Goal: Information Seeking & Learning: Learn about a topic

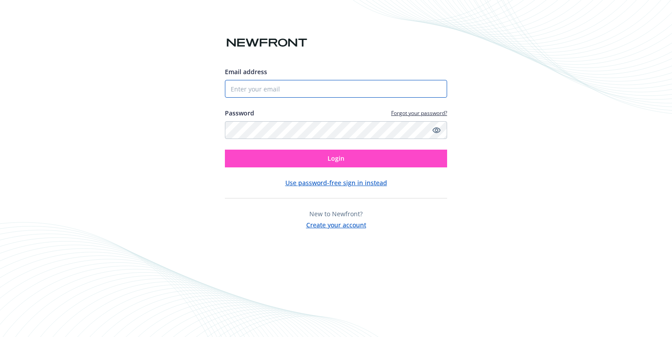
type input "[EMAIL_ADDRESS][DOMAIN_NAME]"
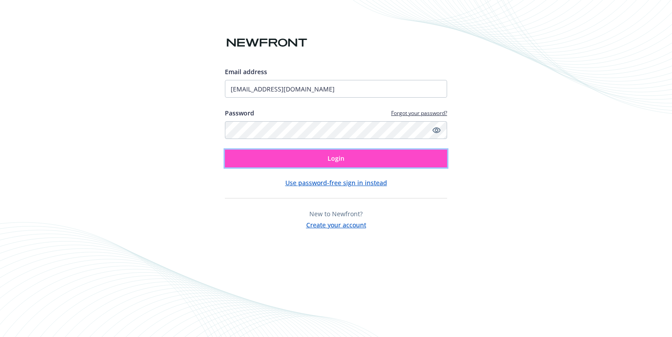
click at [337, 161] on span "Login" at bounding box center [336, 158] width 17 height 8
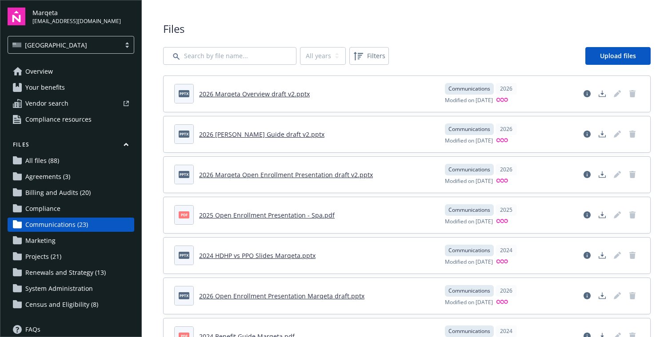
click at [49, 160] on span "All files (88)" at bounding box center [42, 161] width 34 height 14
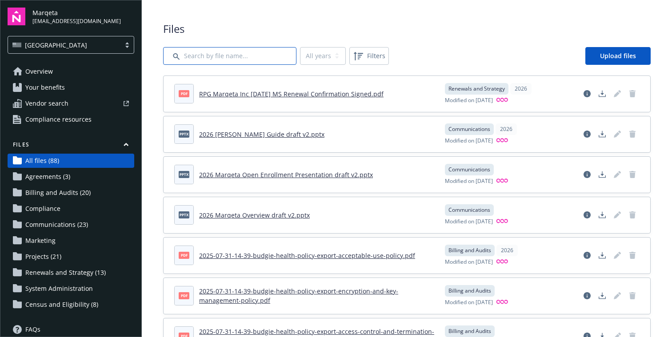
click at [203, 56] on input "Search by file name..." at bounding box center [229, 56] width 133 height 18
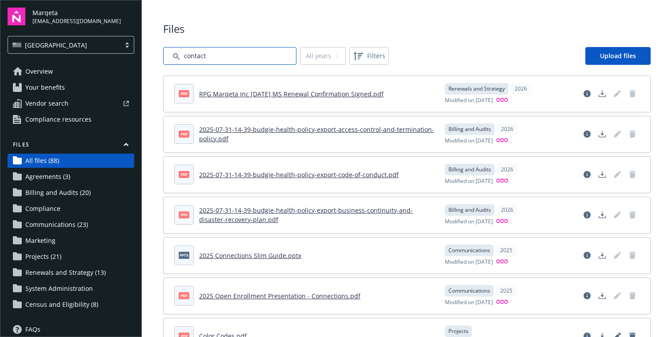
type input "contact"
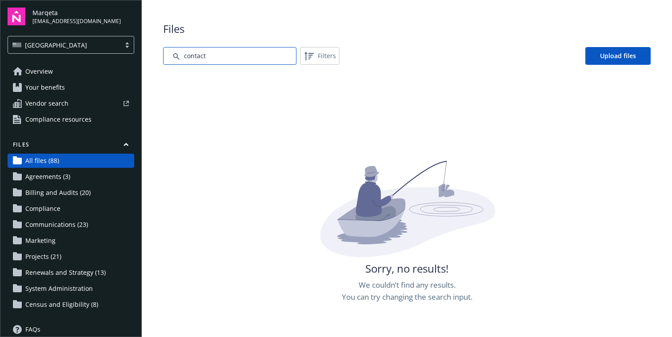
click at [236, 57] on input "Search by file name..." at bounding box center [229, 56] width 133 height 18
click at [63, 160] on link "All files (88)" at bounding box center [71, 161] width 127 height 14
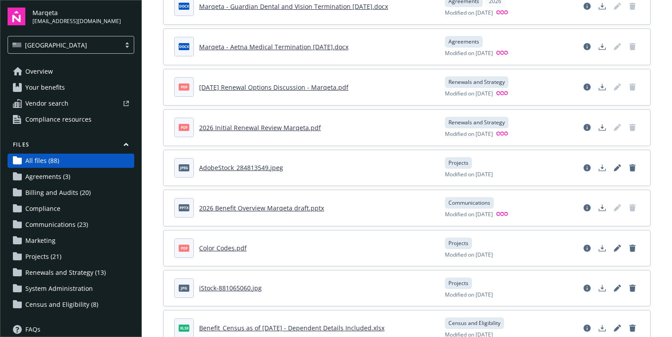
scroll to position [1110, 0]
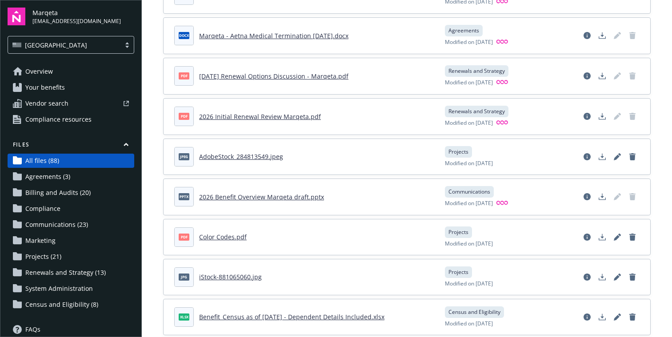
click at [42, 226] on span "Communications (23)" at bounding box center [56, 225] width 63 height 14
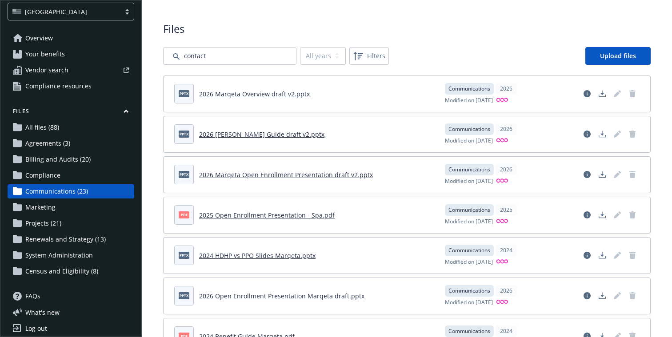
scroll to position [40, 0]
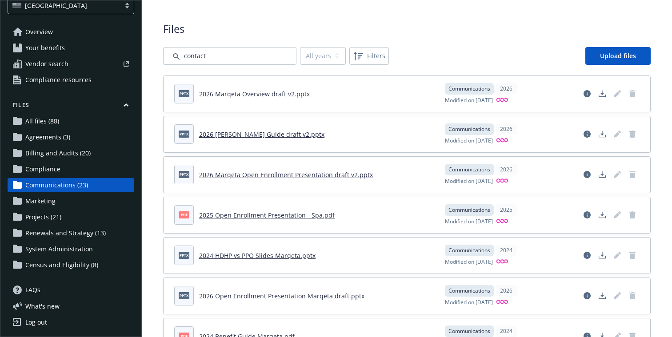
click at [46, 220] on span "Projects (21)" at bounding box center [43, 217] width 36 height 14
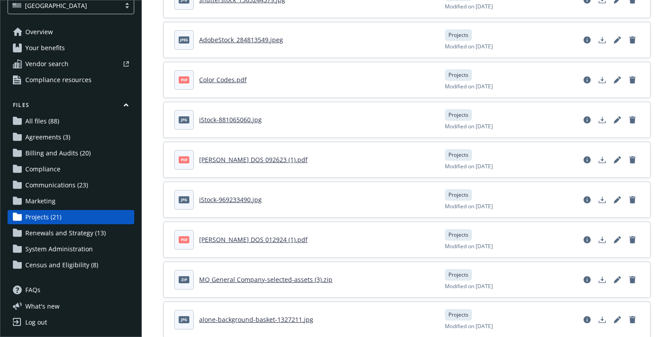
scroll to position [596, 0]
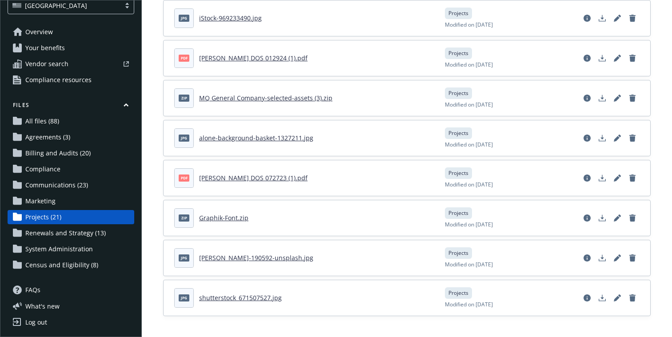
click at [56, 249] on span "System Administration" at bounding box center [59, 249] width 68 height 14
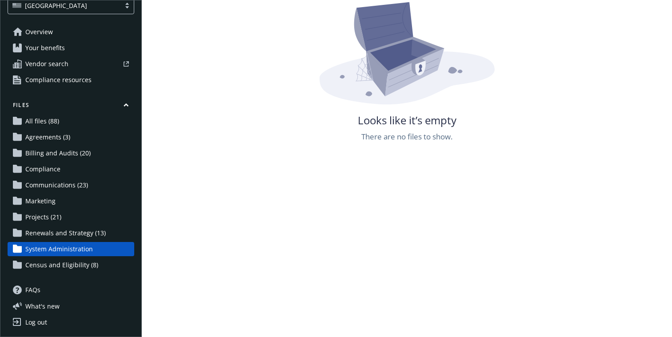
click at [57, 267] on span "Census and Eligibility (8)" at bounding box center [61, 265] width 73 height 14
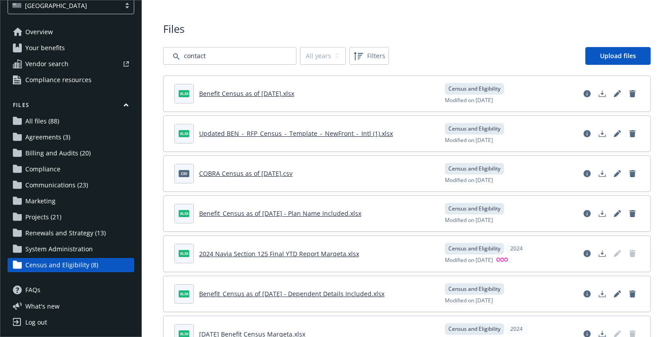
click at [62, 185] on span "Communications (23)" at bounding box center [56, 185] width 63 height 14
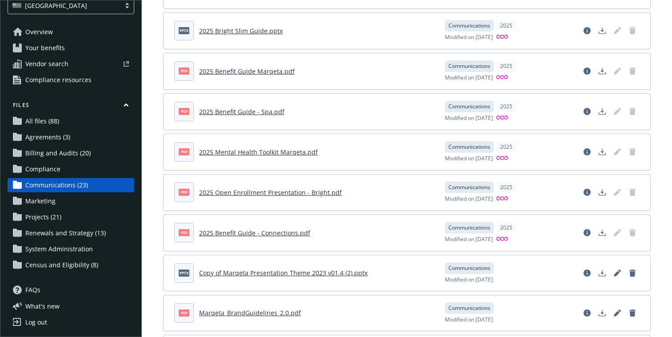
scroll to position [685, 0]
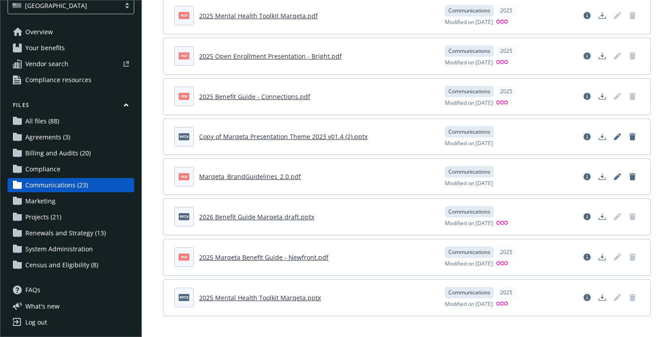
click at [58, 138] on span "Agreements (3)" at bounding box center [47, 137] width 45 height 14
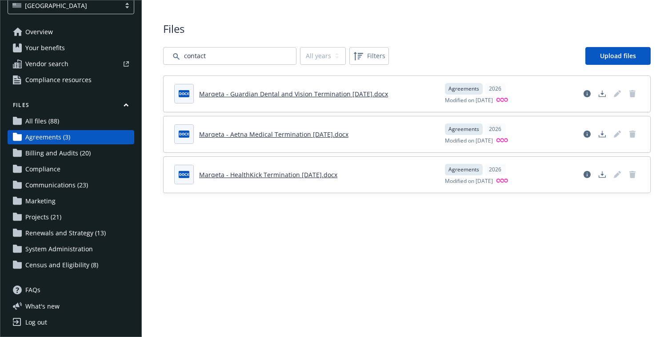
click at [50, 65] on span "Vendor search" at bounding box center [46, 64] width 43 height 14
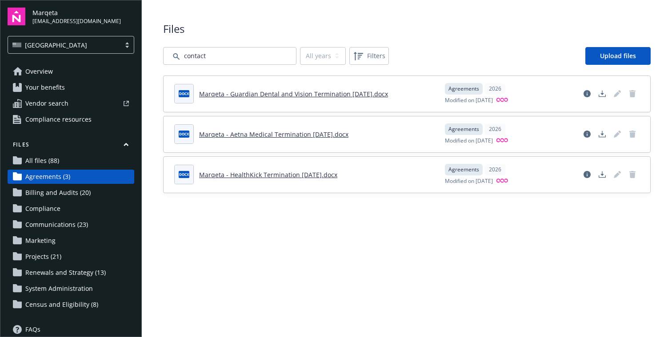
click at [45, 85] on span "Your benefits" at bounding box center [45, 87] width 40 height 14
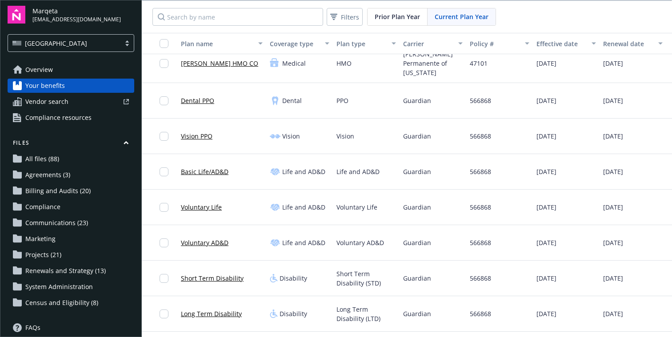
scroll to position [194, 0]
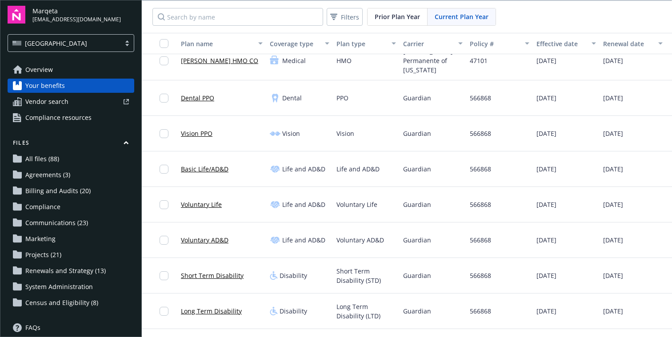
click at [208, 164] on link "Basic Life/AD&D" at bounding box center [205, 168] width 48 height 9
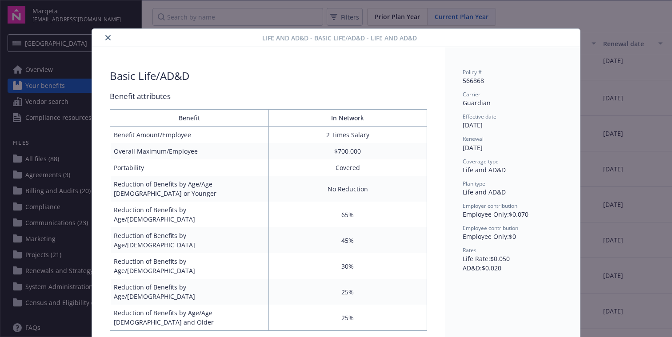
click at [108, 35] on icon "close" at bounding box center [107, 37] width 5 height 5
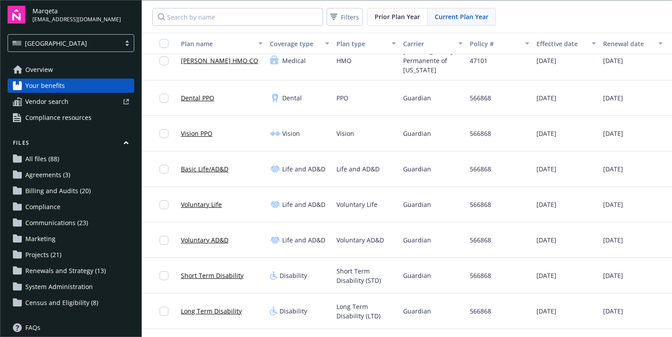
click at [41, 68] on span "Overview" at bounding box center [39, 70] width 28 height 14
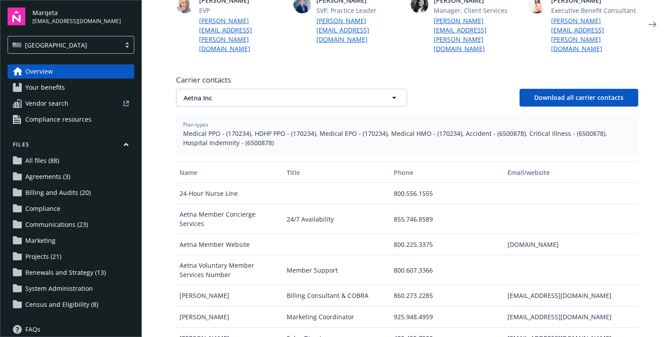
scroll to position [285, 0]
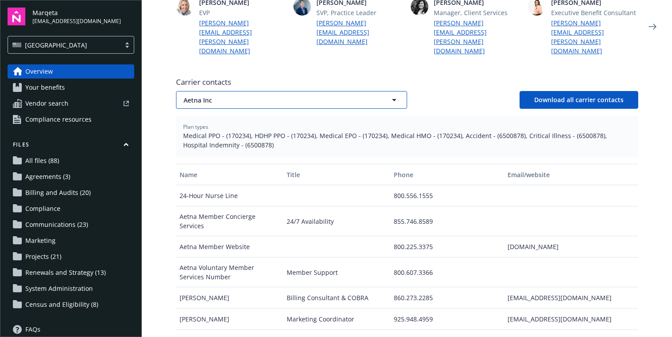
click at [380, 91] on button "Aetna Inc" at bounding box center [291, 100] width 231 height 18
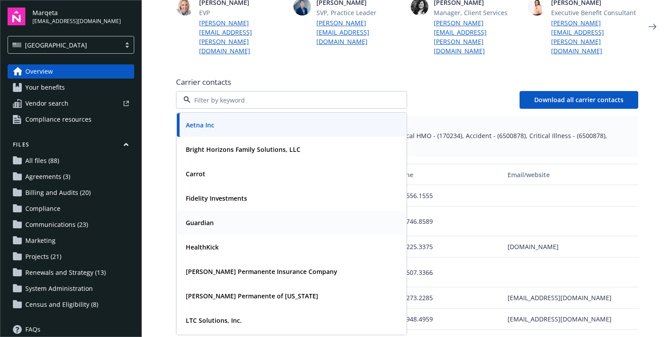
click at [233, 217] on div "Guardian" at bounding box center [291, 223] width 219 height 13
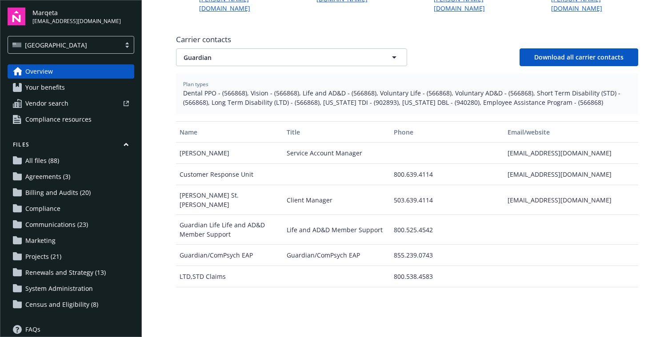
scroll to position [333, 0]
